Goal: Obtain resource: Obtain resource

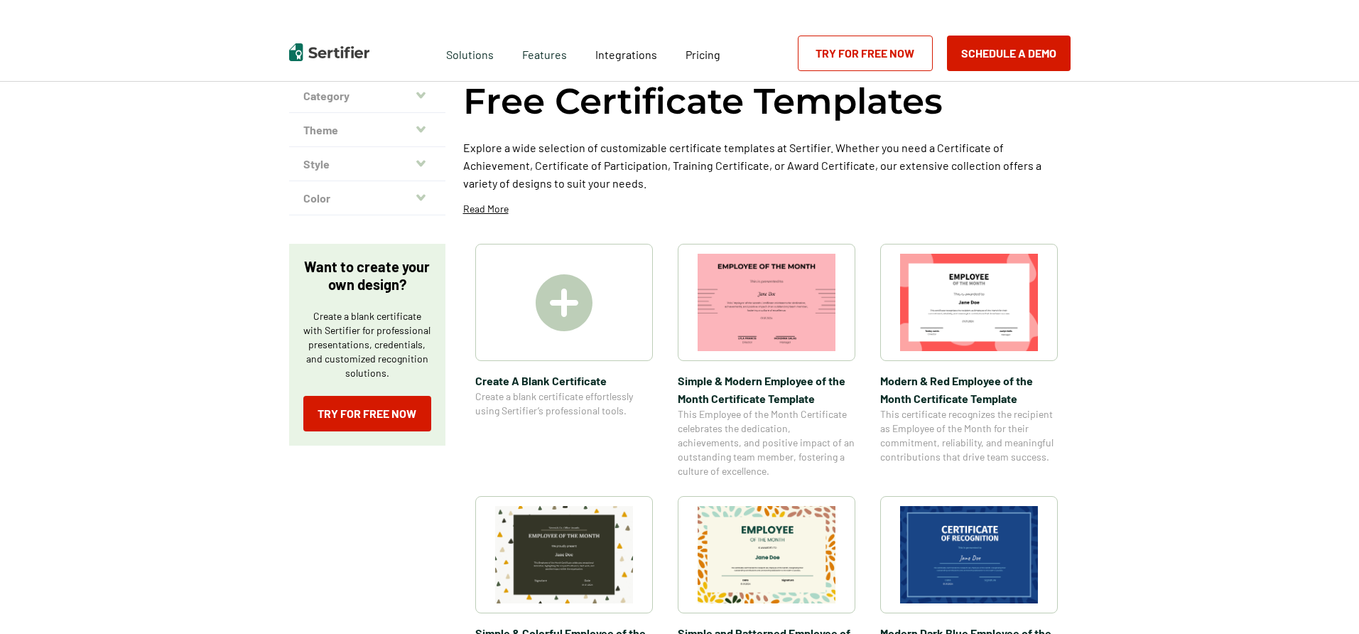
scroll to position [284, 0]
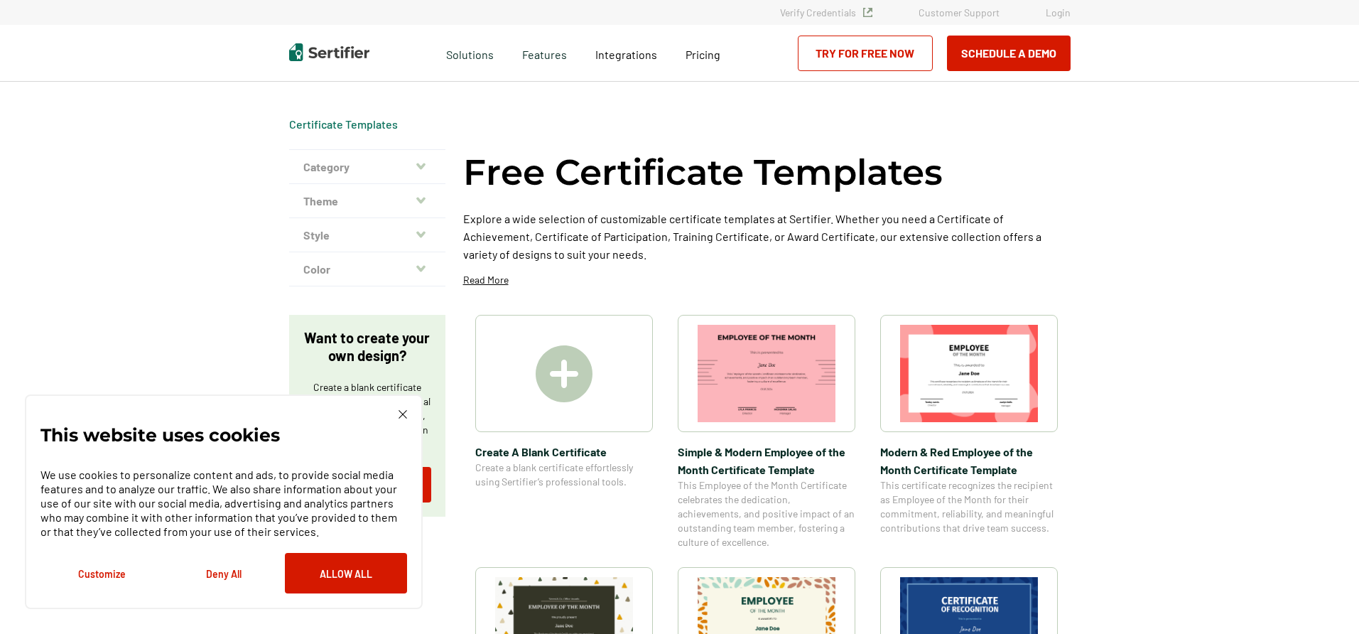
click at [420, 168] on icon "button" at bounding box center [420, 166] width 9 height 11
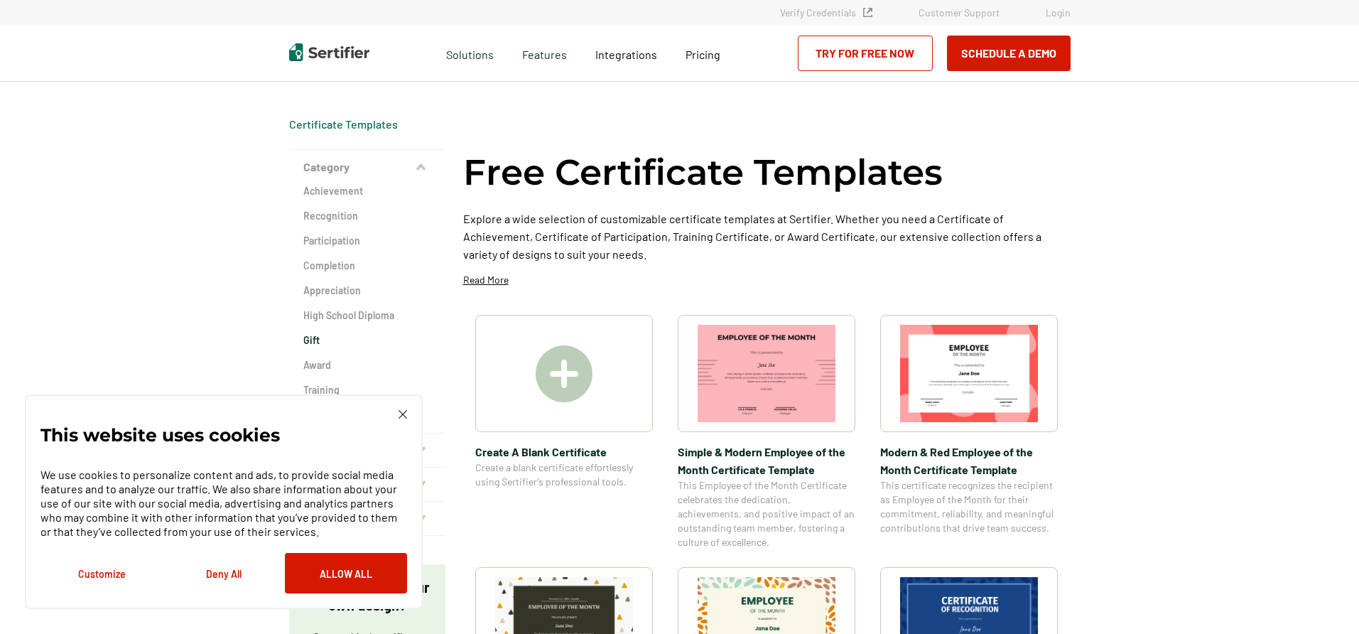
click at [321, 337] on h2 "Gift" at bounding box center [367, 340] width 128 height 14
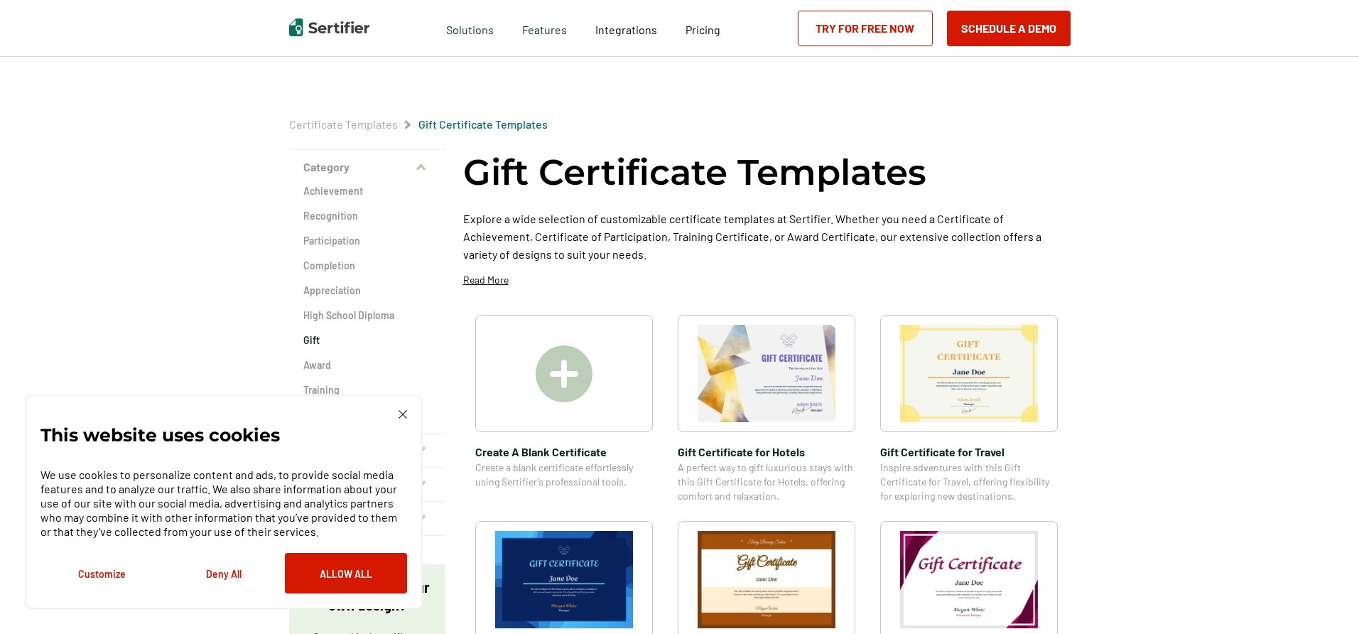
scroll to position [213, 0]
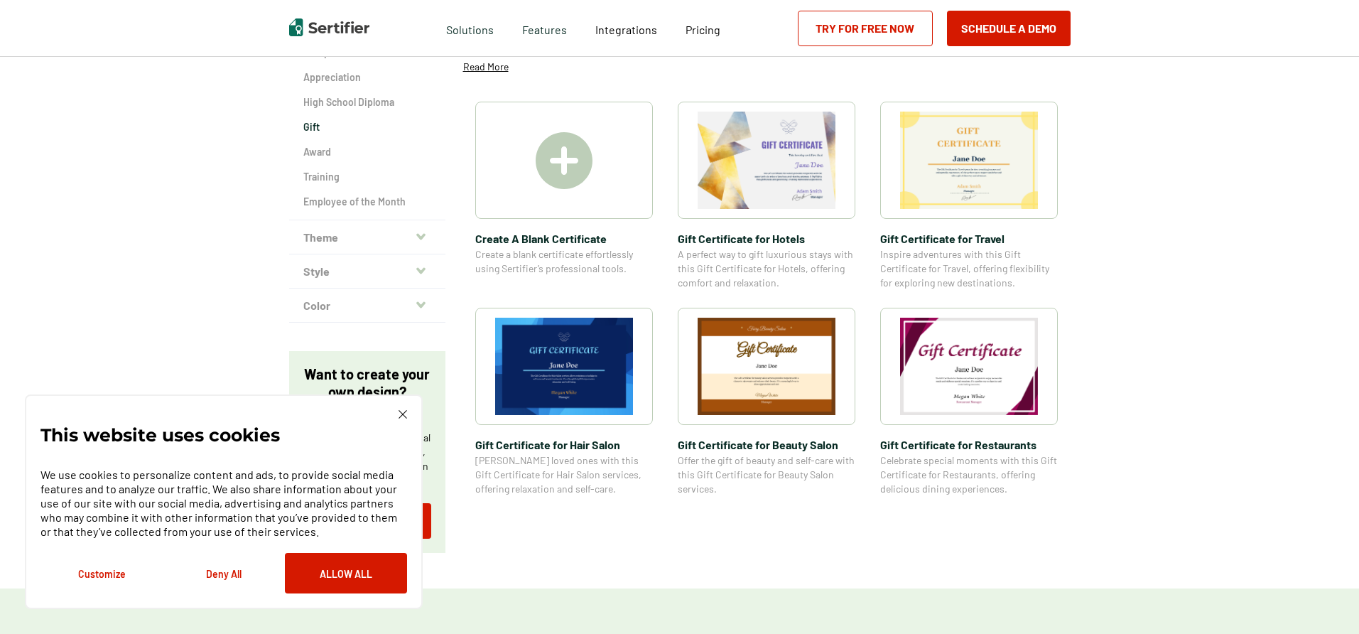
click at [972, 366] on img at bounding box center [969, 366] width 138 height 97
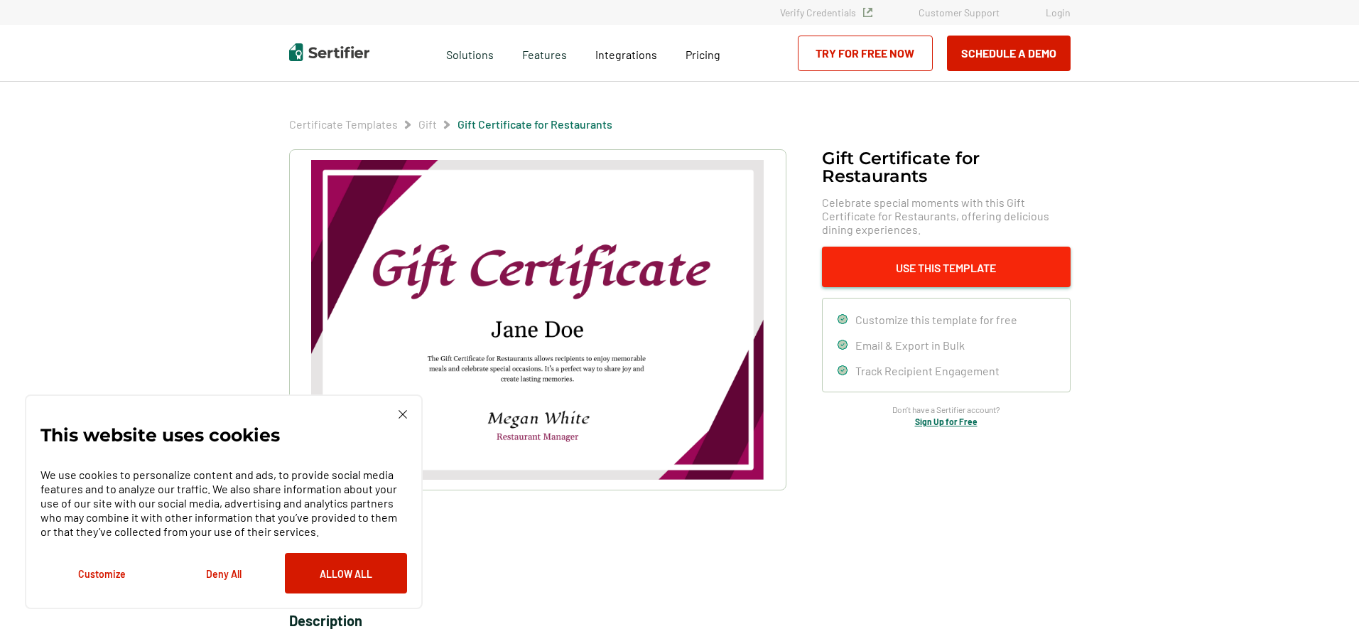
click at [911, 264] on button "Use This Template" at bounding box center [946, 266] width 249 height 40
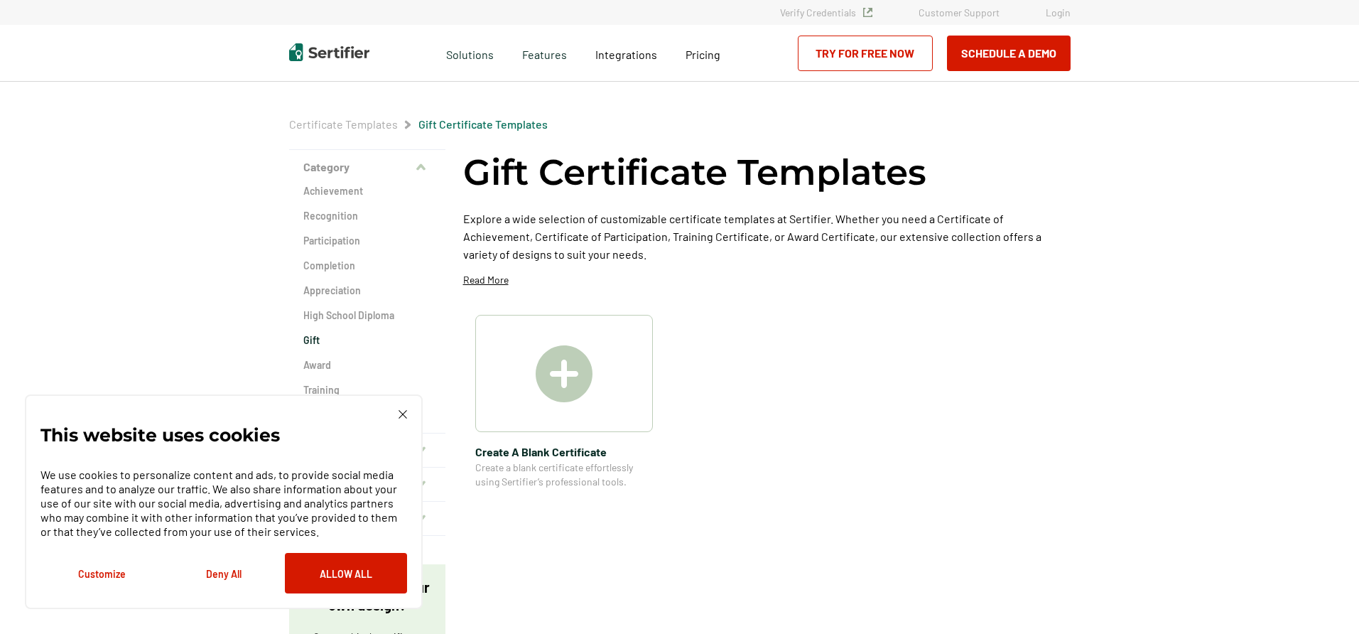
scroll to position [213, 0]
